Goal: Book appointment/travel/reservation

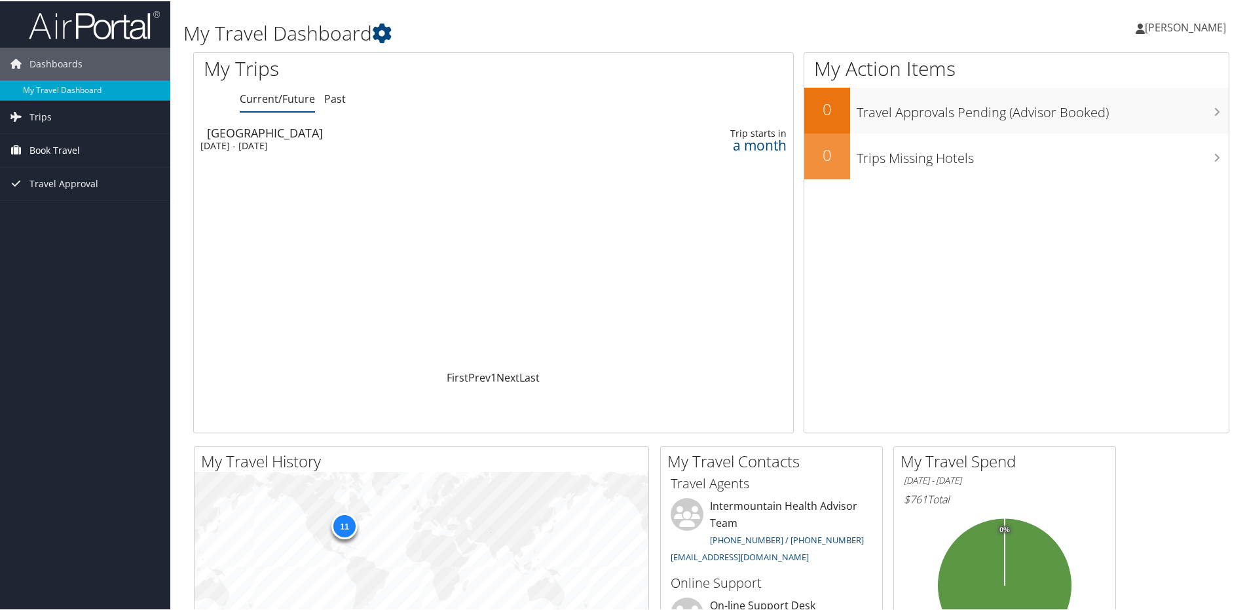
click at [55, 147] on span "Book Travel" at bounding box center [54, 149] width 50 height 33
click at [71, 215] on link "Book/Manage Online Trips" at bounding box center [85, 215] width 170 height 20
